Goal: Transaction & Acquisition: Purchase product/service

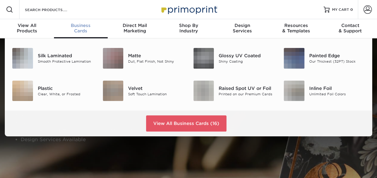
click at [78, 24] on span "Business" at bounding box center [81, 25] width 54 height 5
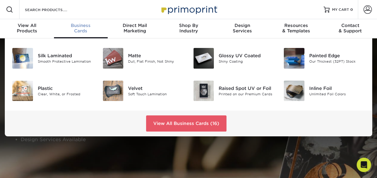
click at [82, 30] on div "Business Cards" at bounding box center [81, 28] width 54 height 11
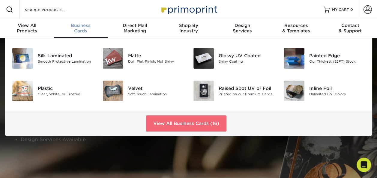
click at [188, 123] on link "View All Business Cards (16)" at bounding box center [186, 123] width 80 height 16
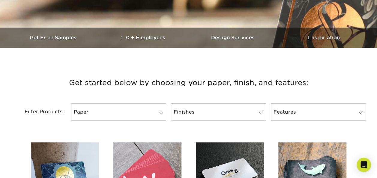
scroll to position [312, 0]
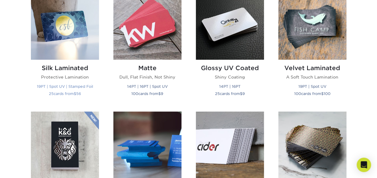
click at [69, 27] on img at bounding box center [65, 26] width 68 height 68
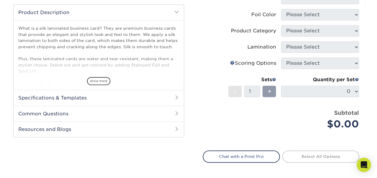
scroll to position [199, 0]
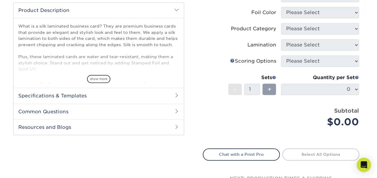
click at [173, 96] on h2 "Specifications & Templates" at bounding box center [98, 96] width 170 height 16
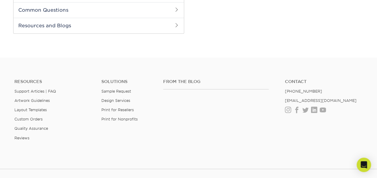
scroll to position [0, 0]
